Goal: Transaction & Acquisition: Download file/media

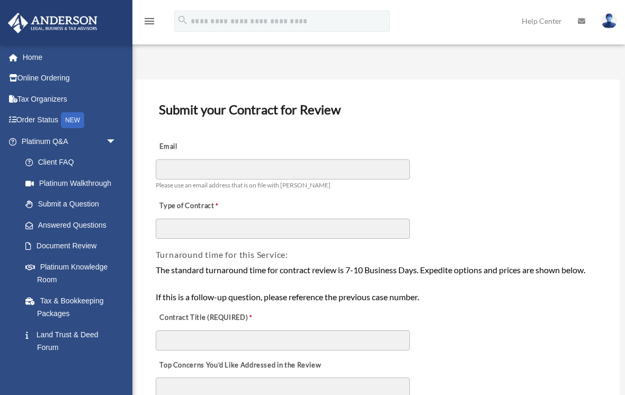
click at [98, 138] on link "Platinum Q&A arrow_drop_down" at bounding box center [69, 141] width 125 height 21
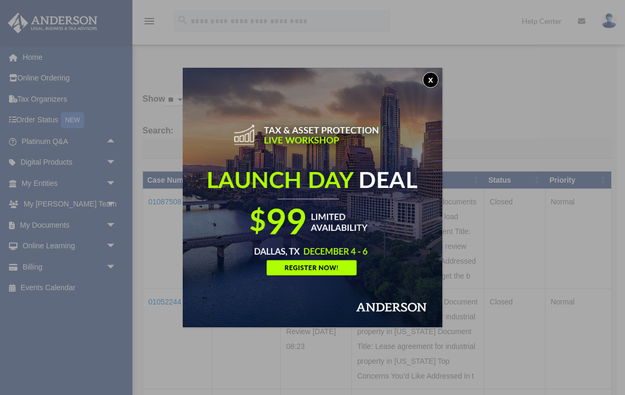
click at [433, 80] on button "x" at bounding box center [431, 80] width 16 height 16
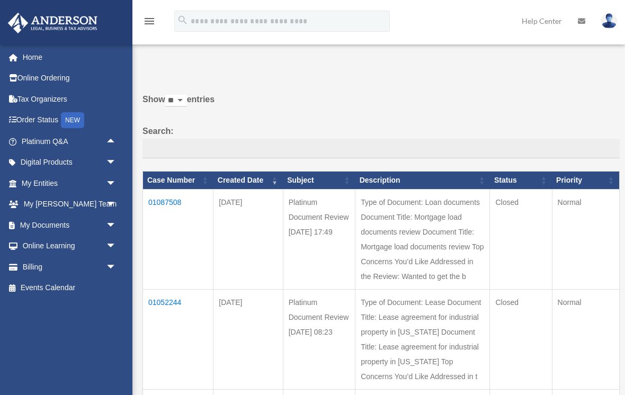
click at [64, 221] on link "My Documents arrow_drop_down" at bounding box center [69, 224] width 125 height 21
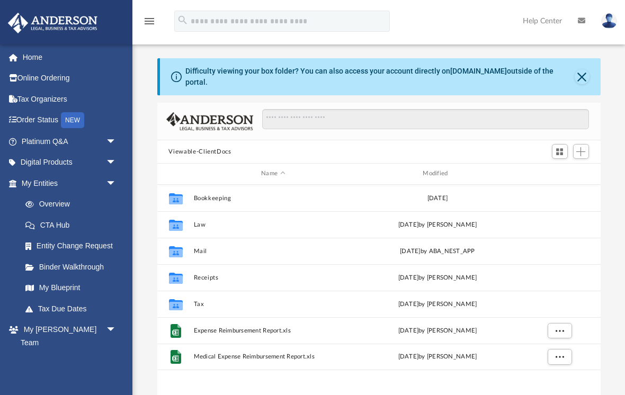
scroll to position [241, 443]
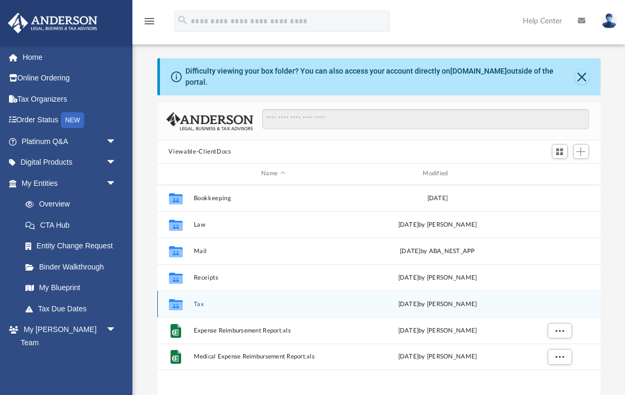
click at [204, 301] on button "Tax" at bounding box center [272, 304] width 159 height 7
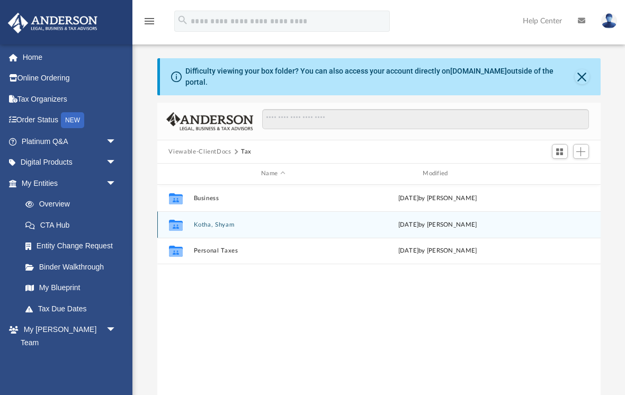
click at [230, 221] on button "Kotha, Shyam" at bounding box center [272, 224] width 159 height 7
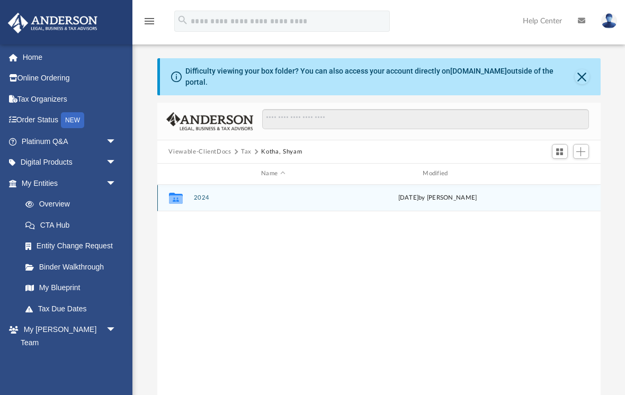
click at [203, 194] on button "2024" at bounding box center [272, 197] width 159 height 7
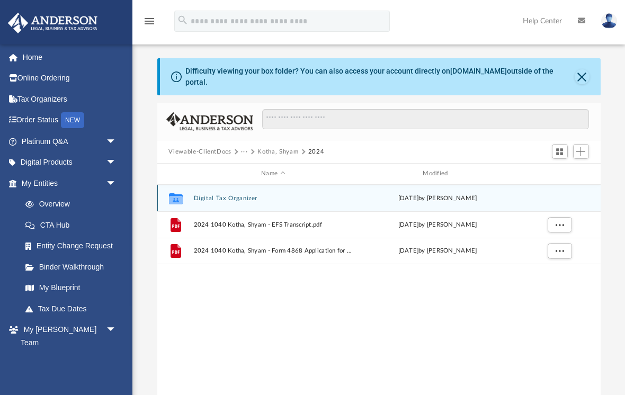
click at [249, 195] on button "Digital Tax Organizer" at bounding box center [272, 198] width 159 height 7
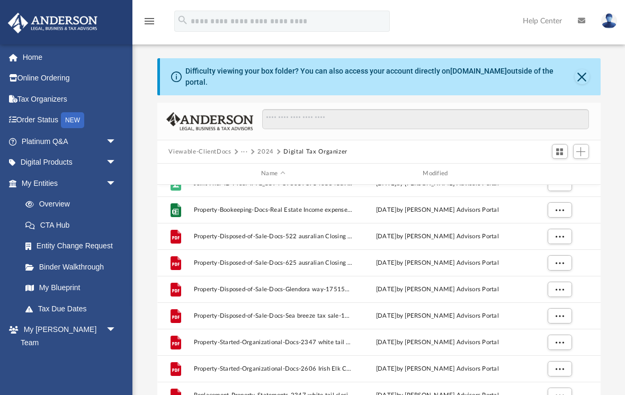
scroll to position [704, 0]
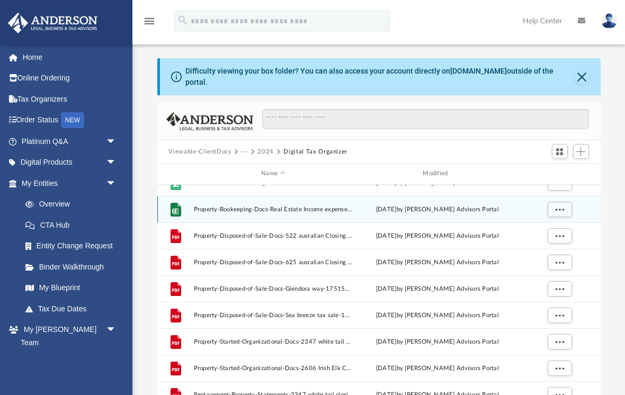
click at [323, 206] on span "Property-Bookeeping-Docs-Real Estate Income expense and P&L by LLC - 2024-17525…" at bounding box center [272, 209] width 159 height 7
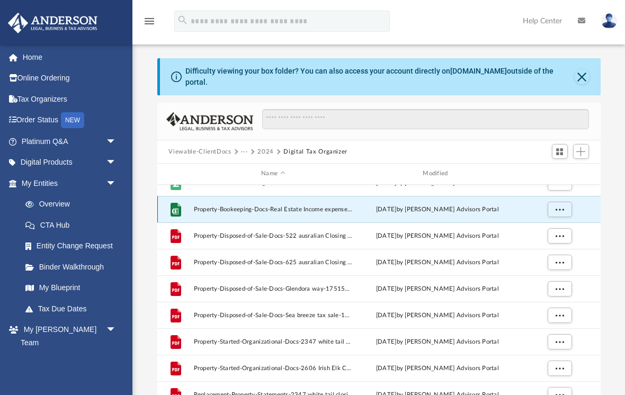
click at [558, 206] on span "More options" at bounding box center [559, 209] width 8 height 6
click at [551, 220] on li "Preview" at bounding box center [549, 222] width 31 height 11
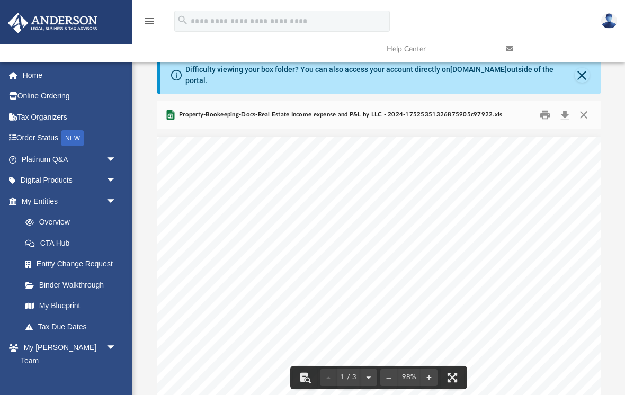
scroll to position [0, 103]
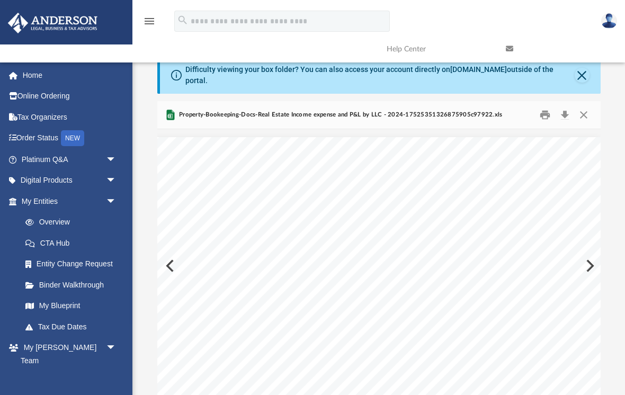
click at [410, 110] on span "Property-Bookeeping-Docs-Real Estate Income expense and P&L by LLC - 2024-17525…" at bounding box center [340, 115] width 326 height 10
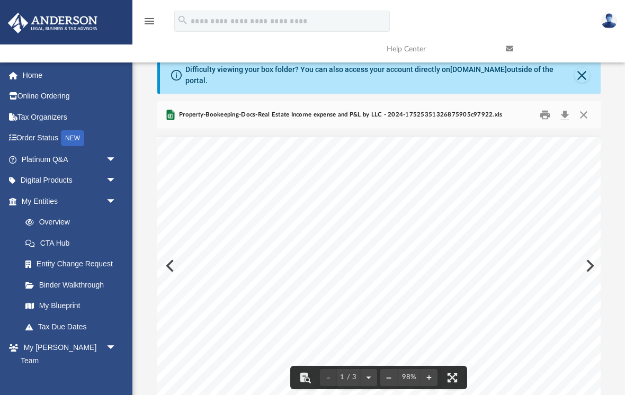
click at [565, 107] on button "Download" at bounding box center [565, 115] width 19 height 16
